Goal: Information Seeking & Learning: Learn about a topic

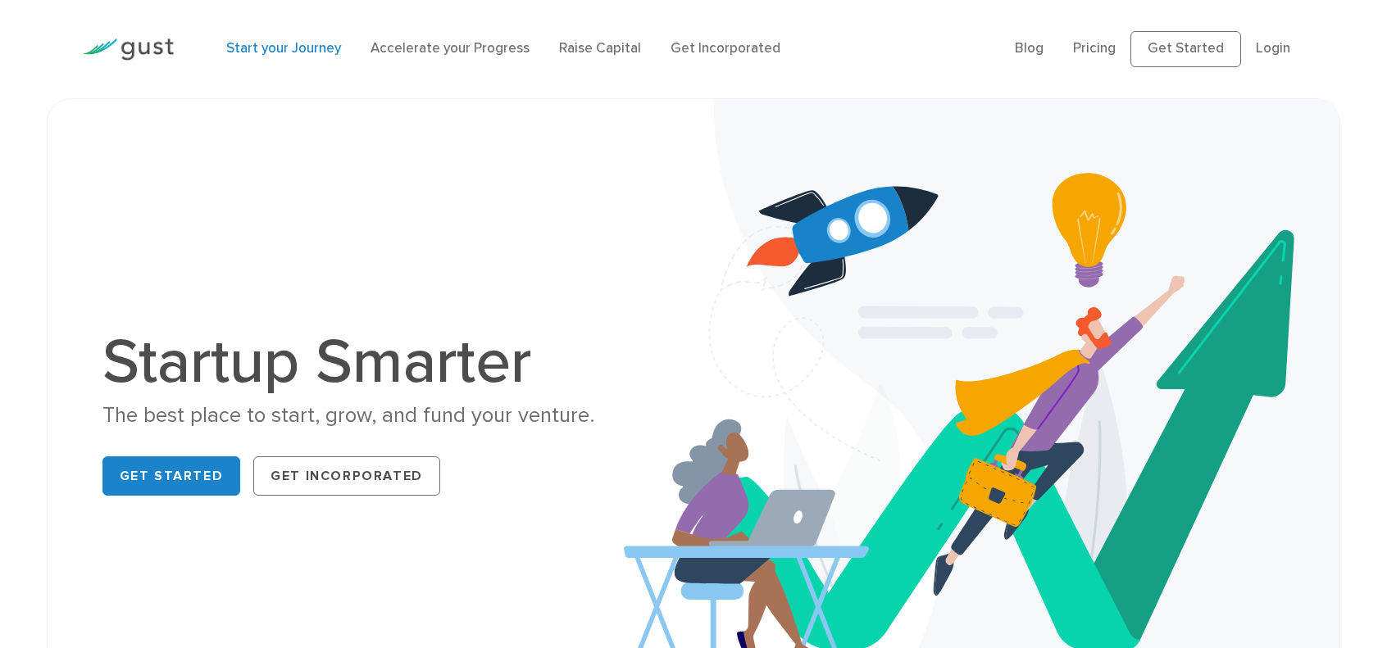
click at [274, 57] on link "Start your Journey" at bounding box center [283, 48] width 115 height 16
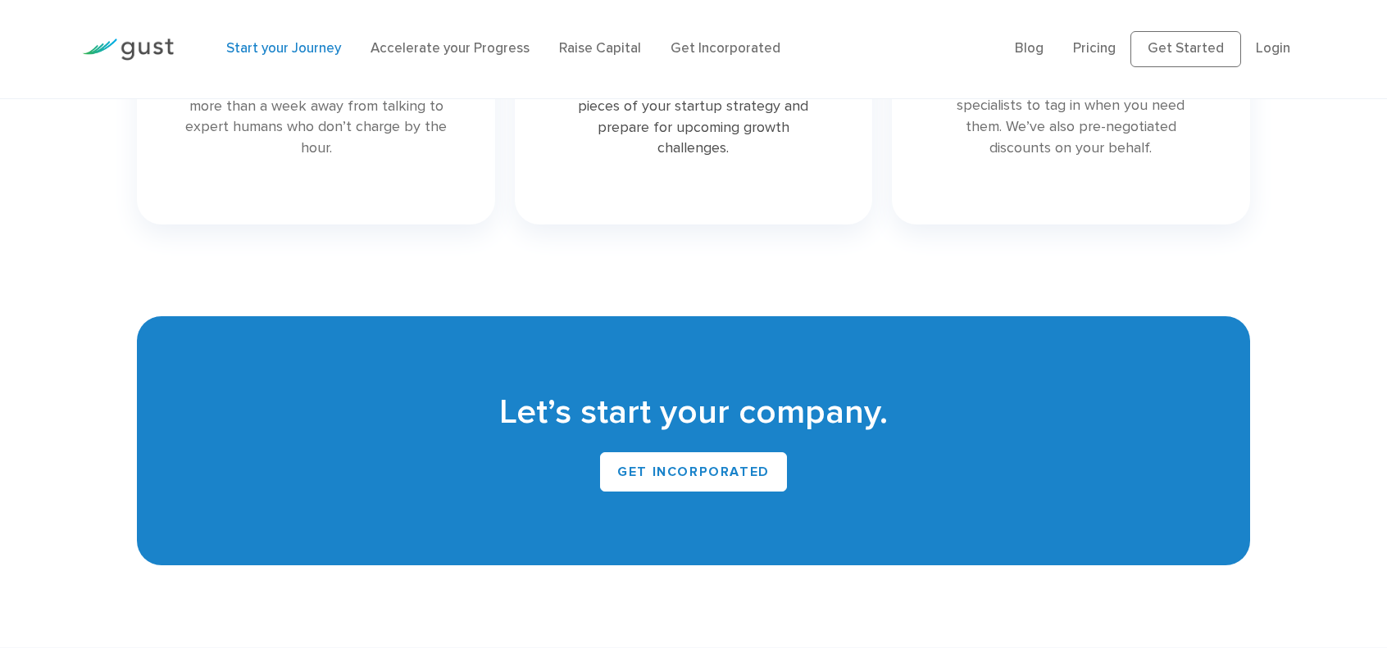
scroll to position [3032, 0]
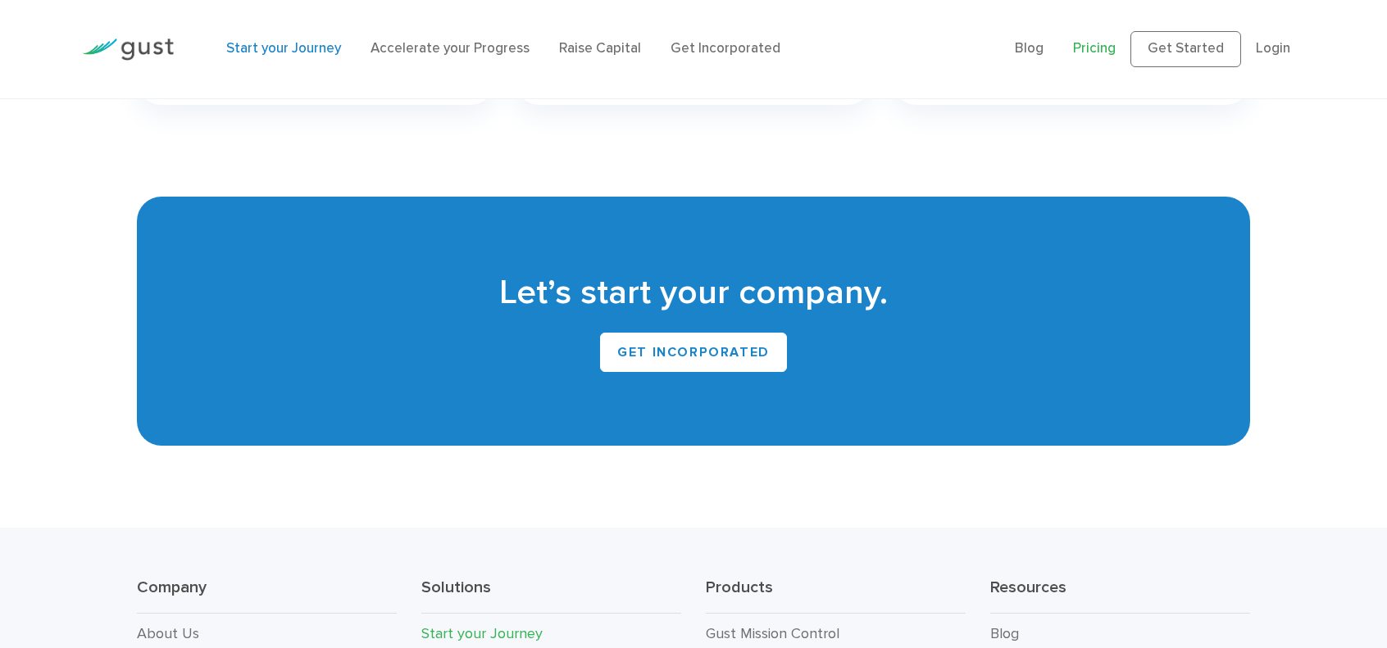
click at [1074, 57] on link "Pricing" at bounding box center [1094, 48] width 43 height 16
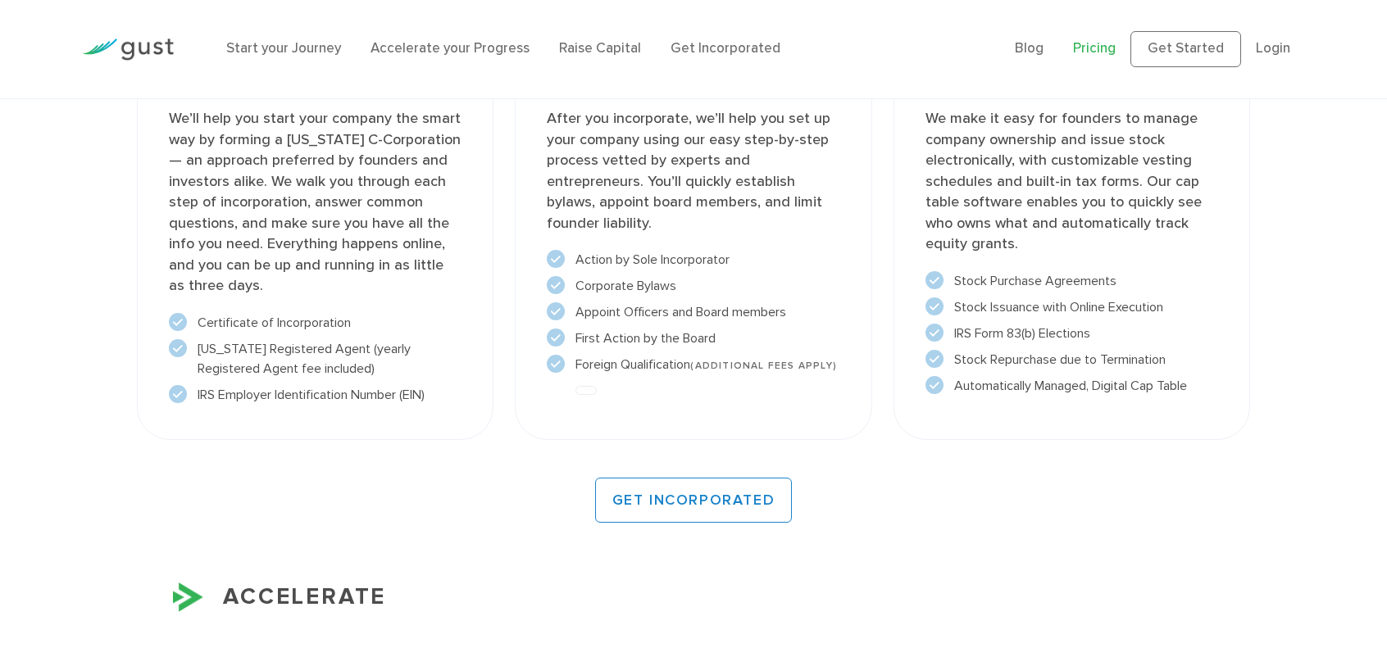
scroll to position [1311, 0]
